Goal: Information Seeking & Learning: Learn about a topic

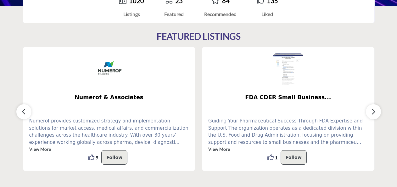
scroll to position [63, 0]
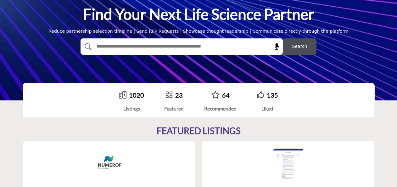
click at [199, 49] on input "text" at bounding box center [168, 46] width 150 height 9
type input "*******"
click at [301, 46] on span "Search" at bounding box center [299, 46] width 15 height 7
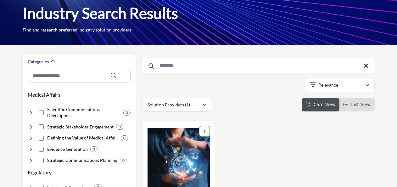
scroll to position [94, 0]
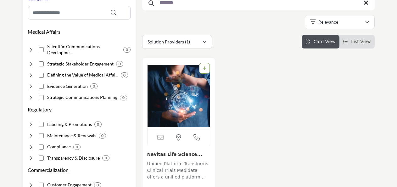
click at [181, 154] on link "Navitas Life Science..." at bounding box center [174, 154] width 55 height 5
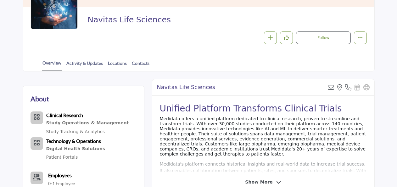
scroll to position [157, 0]
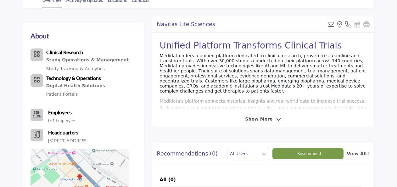
click at [257, 119] on span "Show More" at bounding box center [258, 119] width 27 height 7
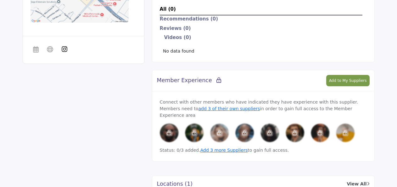
scroll to position [0, 0]
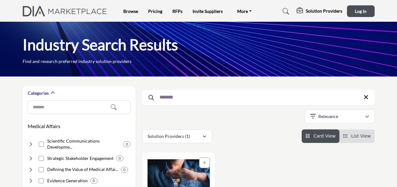
scroll to position [31, 0]
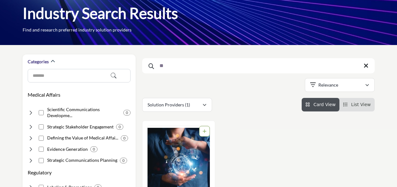
type input "*"
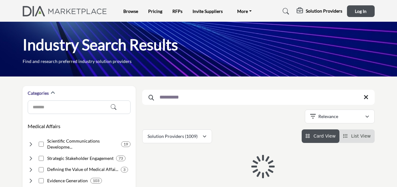
type input "**********"
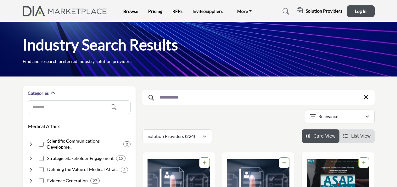
click at [186, 95] on input "**********" at bounding box center [258, 97] width 232 height 15
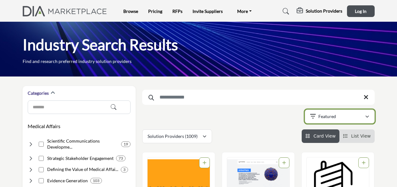
click at [367, 117] on icon "button" at bounding box center [367, 117] width 4 height 4
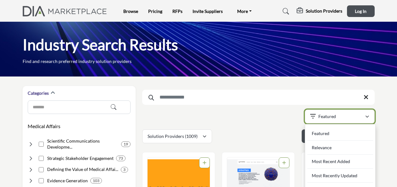
click at [367, 117] on icon "button" at bounding box center [367, 117] width 4 height 4
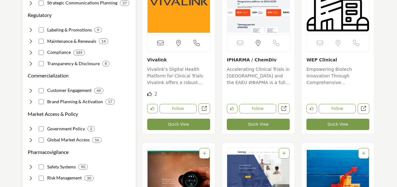
scroll to position [157, 0]
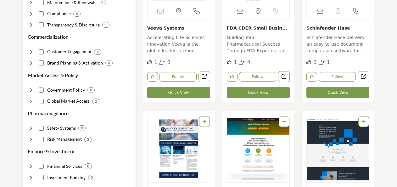
scroll to position [189, 0]
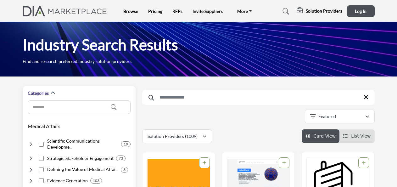
scroll to position [157, 0]
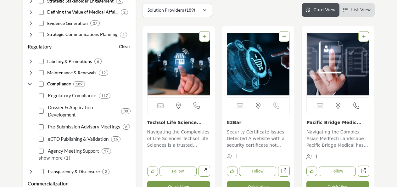
scroll to position [63, 0]
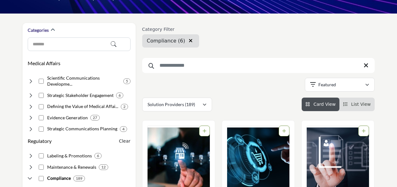
click at [202, 69] on input "Search Keyword" at bounding box center [258, 65] width 232 height 15
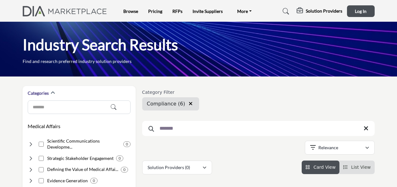
scroll to position [94, 0]
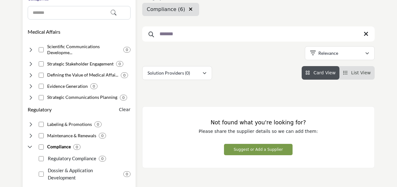
type input "*******"
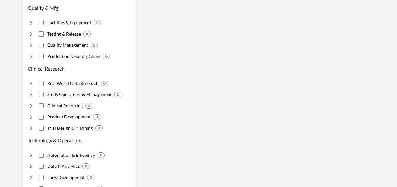
scroll to position [503, 0]
